Goal: Find specific page/section: Find specific page/section

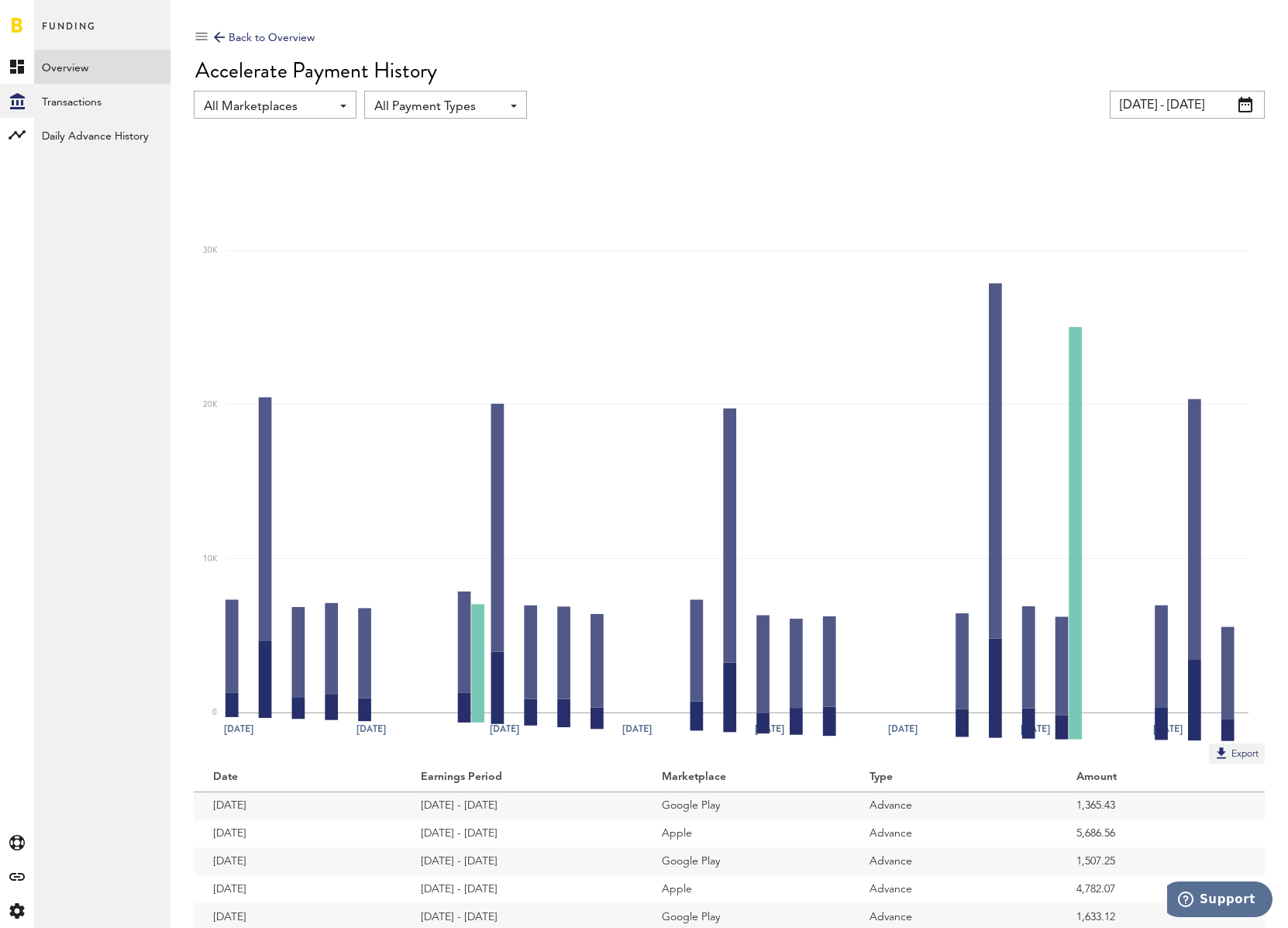
click at [21, 26] on link at bounding box center [17, 25] width 11 height 16
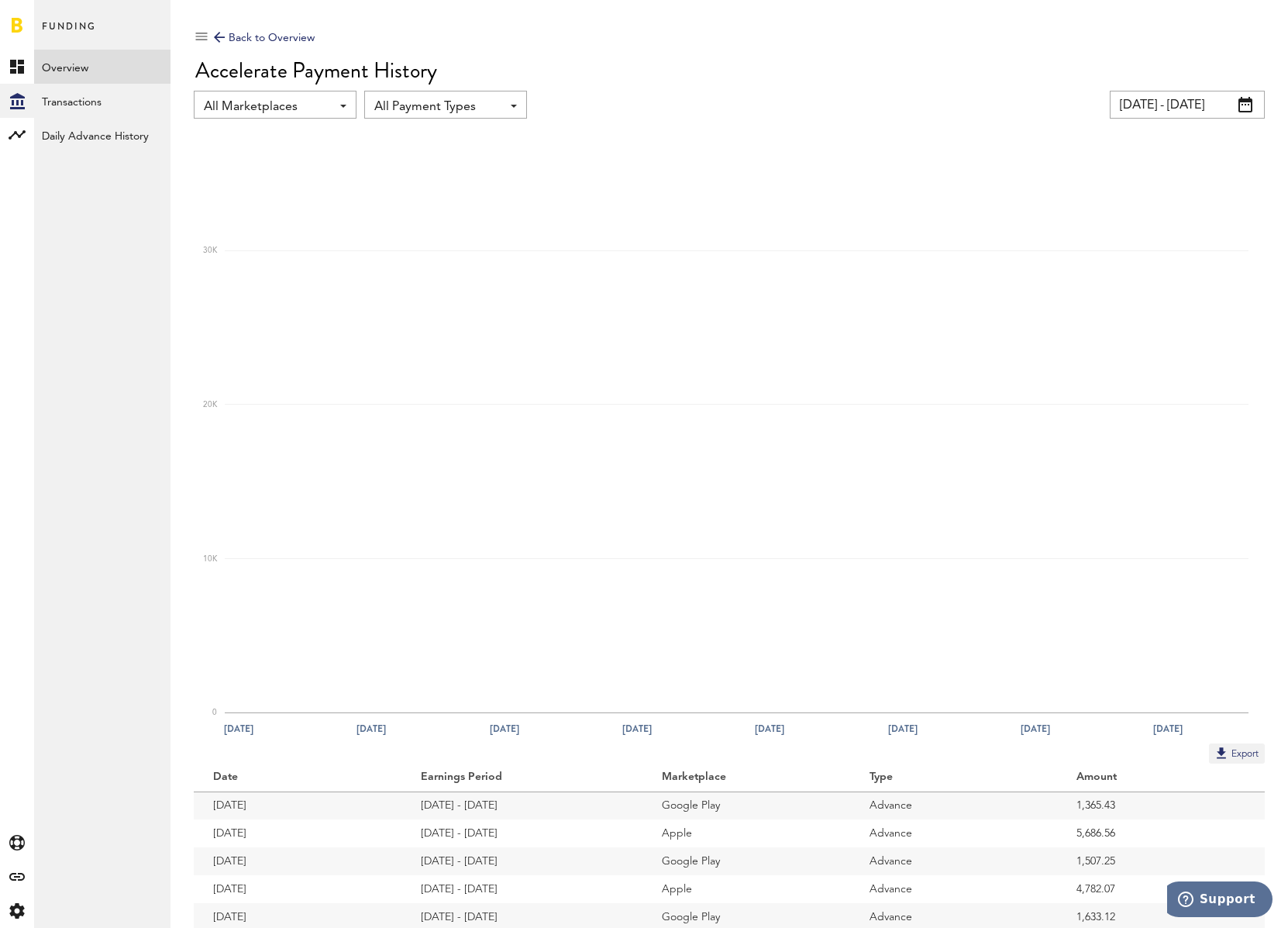
click at [16, 31] on link at bounding box center [17, 25] width 11 height 16
